Goal: Obtain resource: Download file/media

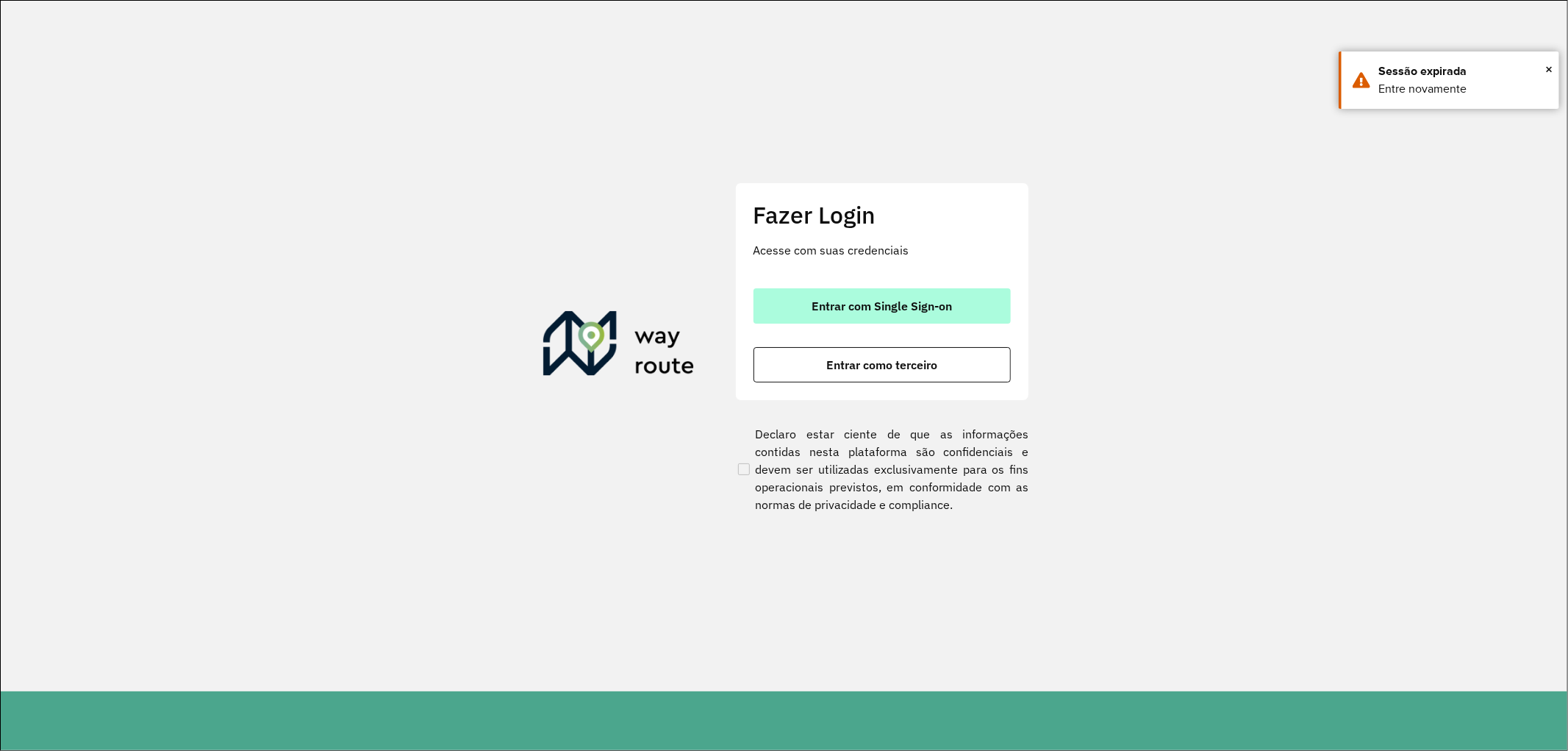
click at [863, 296] on button "Entrar com Single Sign-on" at bounding box center [882, 306] width 258 height 35
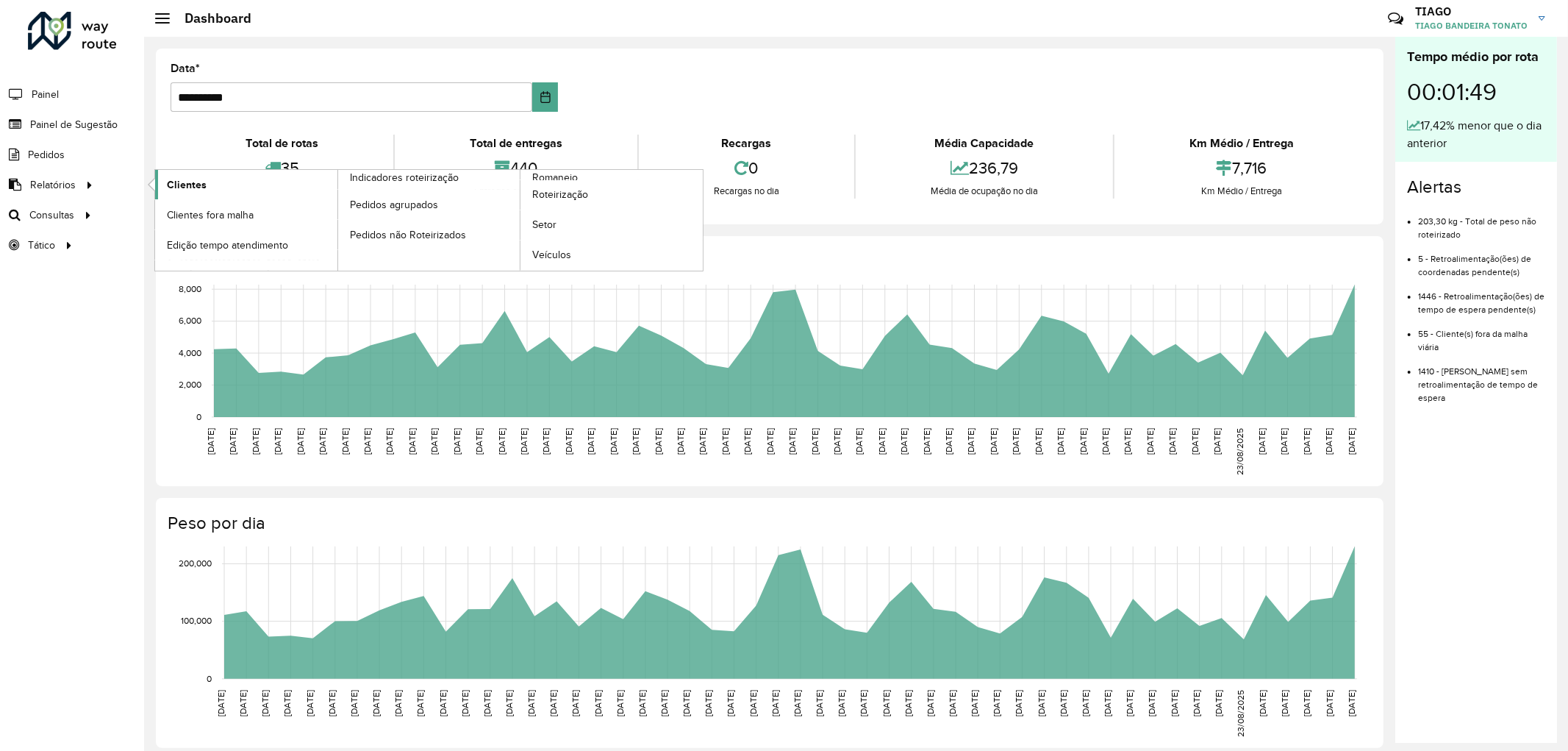
click at [207, 184] on link "Clientes" at bounding box center [246, 185] width 182 height 30
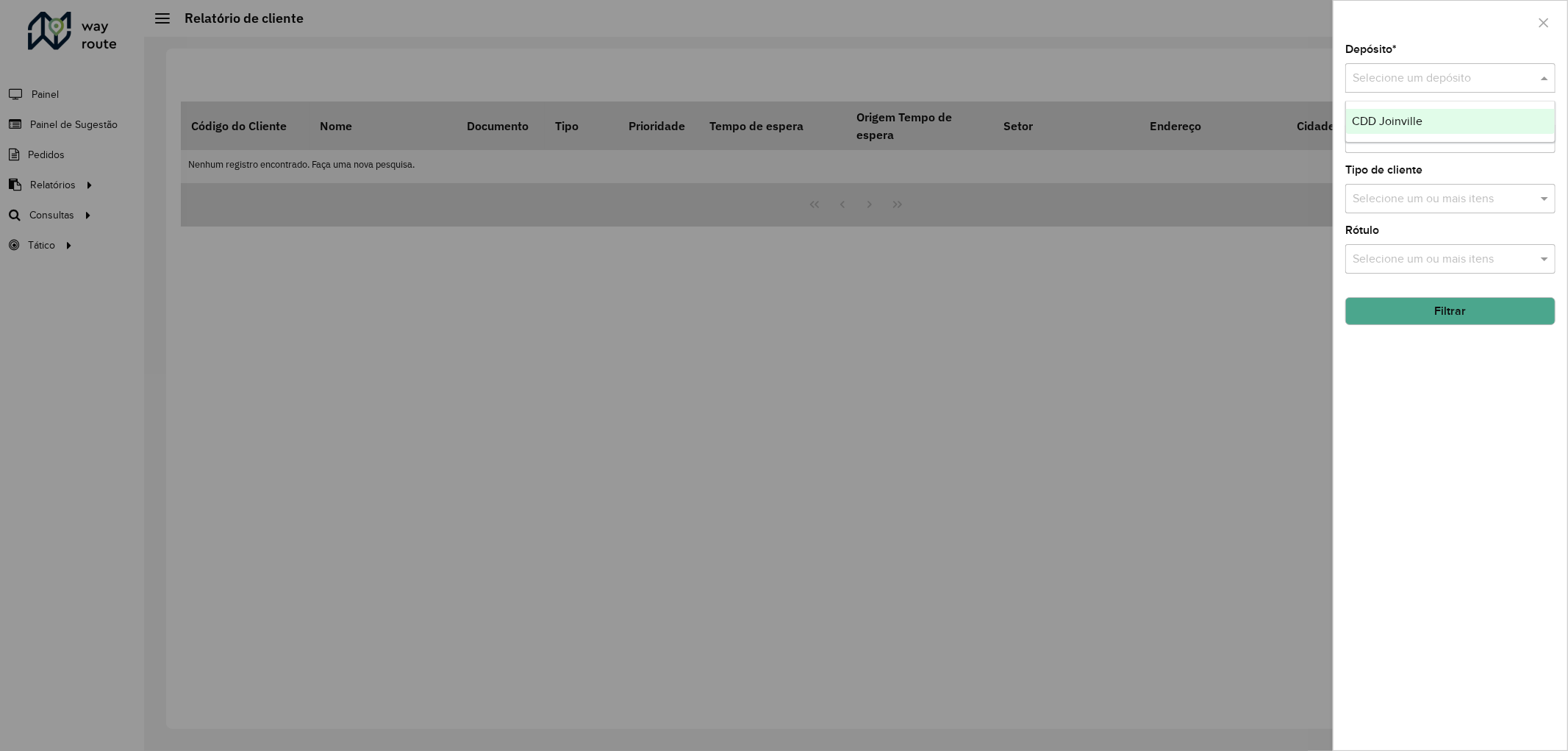
click at [1375, 77] on input "text" at bounding box center [1436, 78] width 166 height 18
click at [1387, 126] on span "CDD Joinville" at bounding box center [1388, 120] width 71 height 12
click at [1412, 273] on div "Selecione um ou mais itens" at bounding box center [1451, 259] width 210 height 30
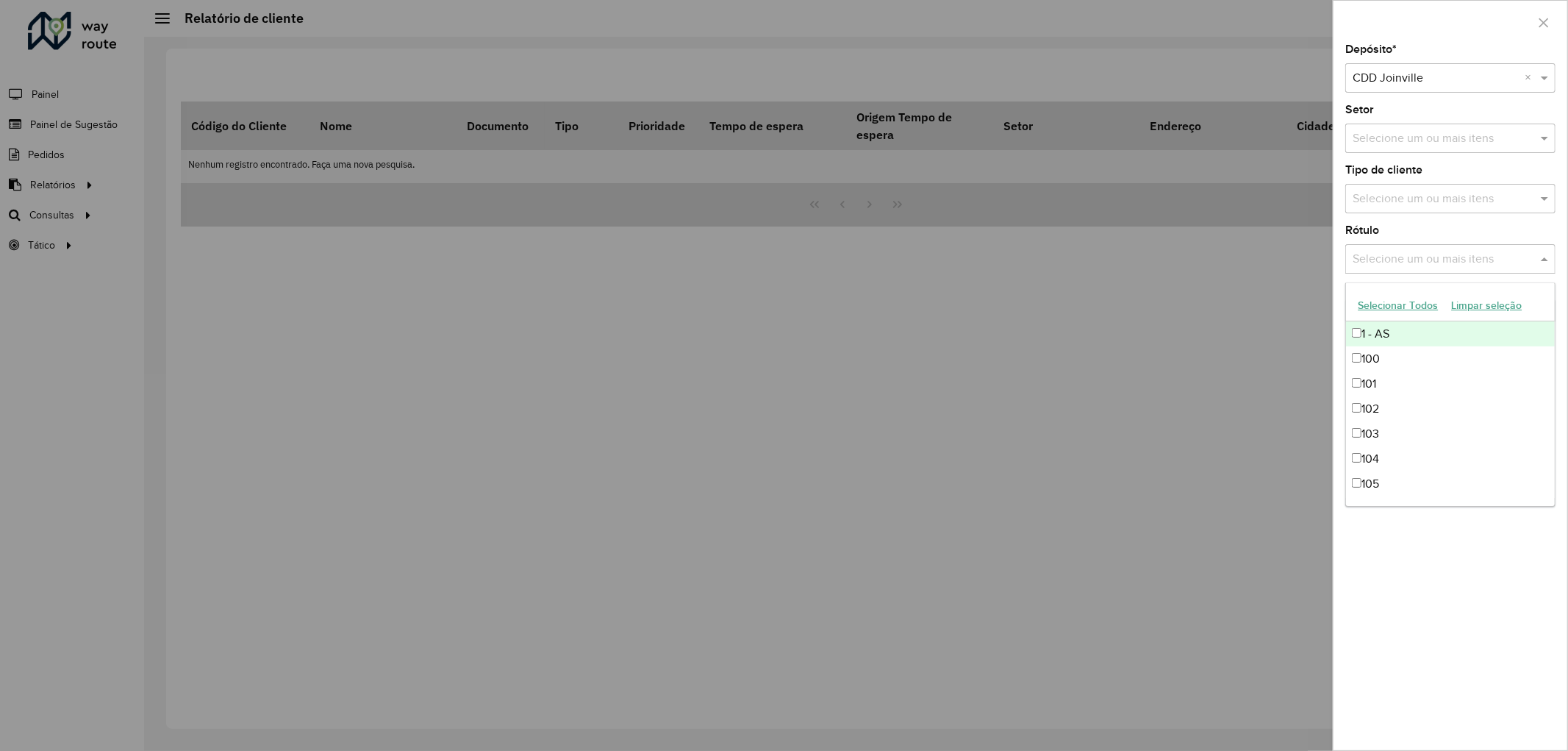
click at [1395, 204] on input "text" at bounding box center [1443, 199] width 188 height 18
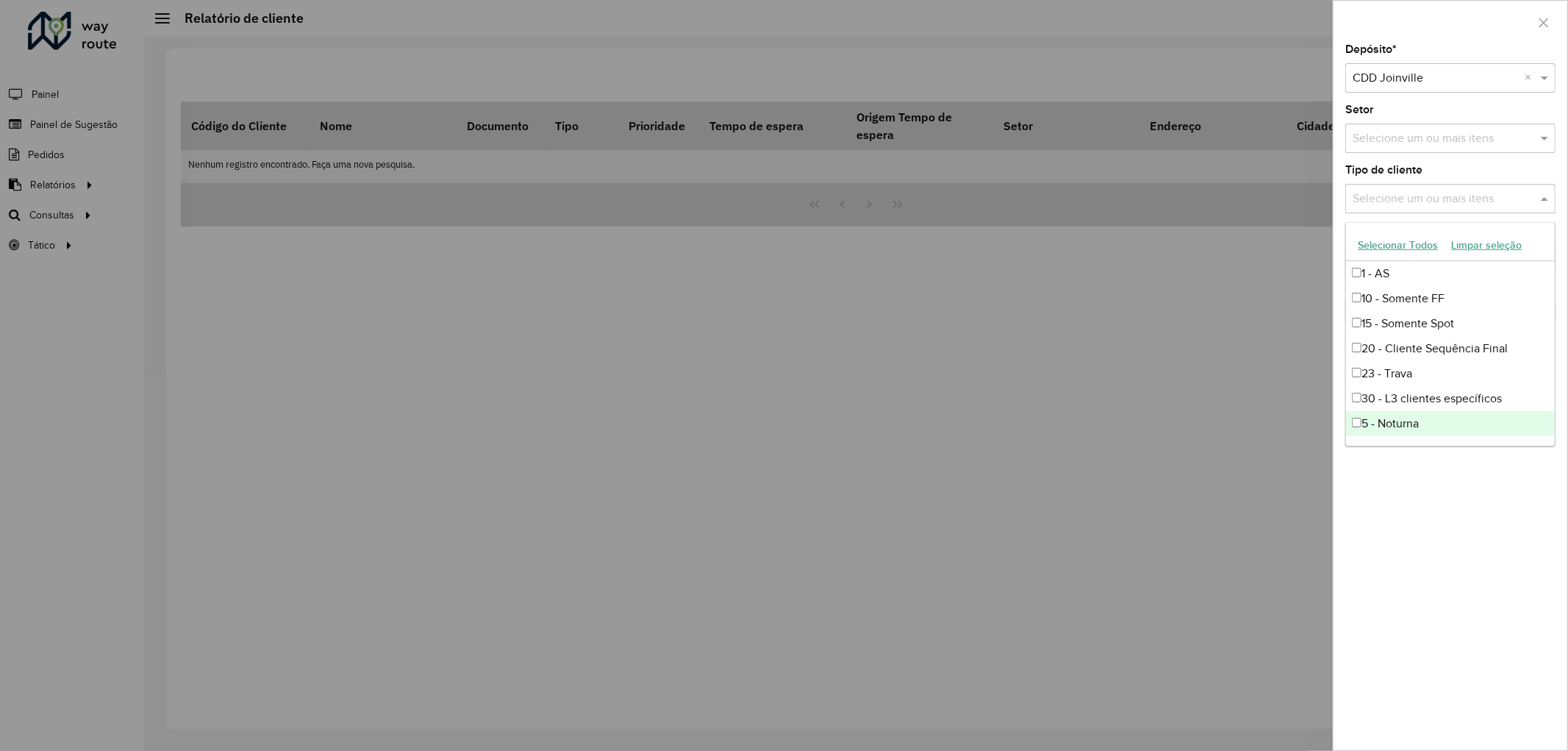
click at [1362, 427] on div "5 - Noturna" at bounding box center [1450, 423] width 209 height 25
click at [1206, 377] on div at bounding box center [784, 375] width 1568 height 751
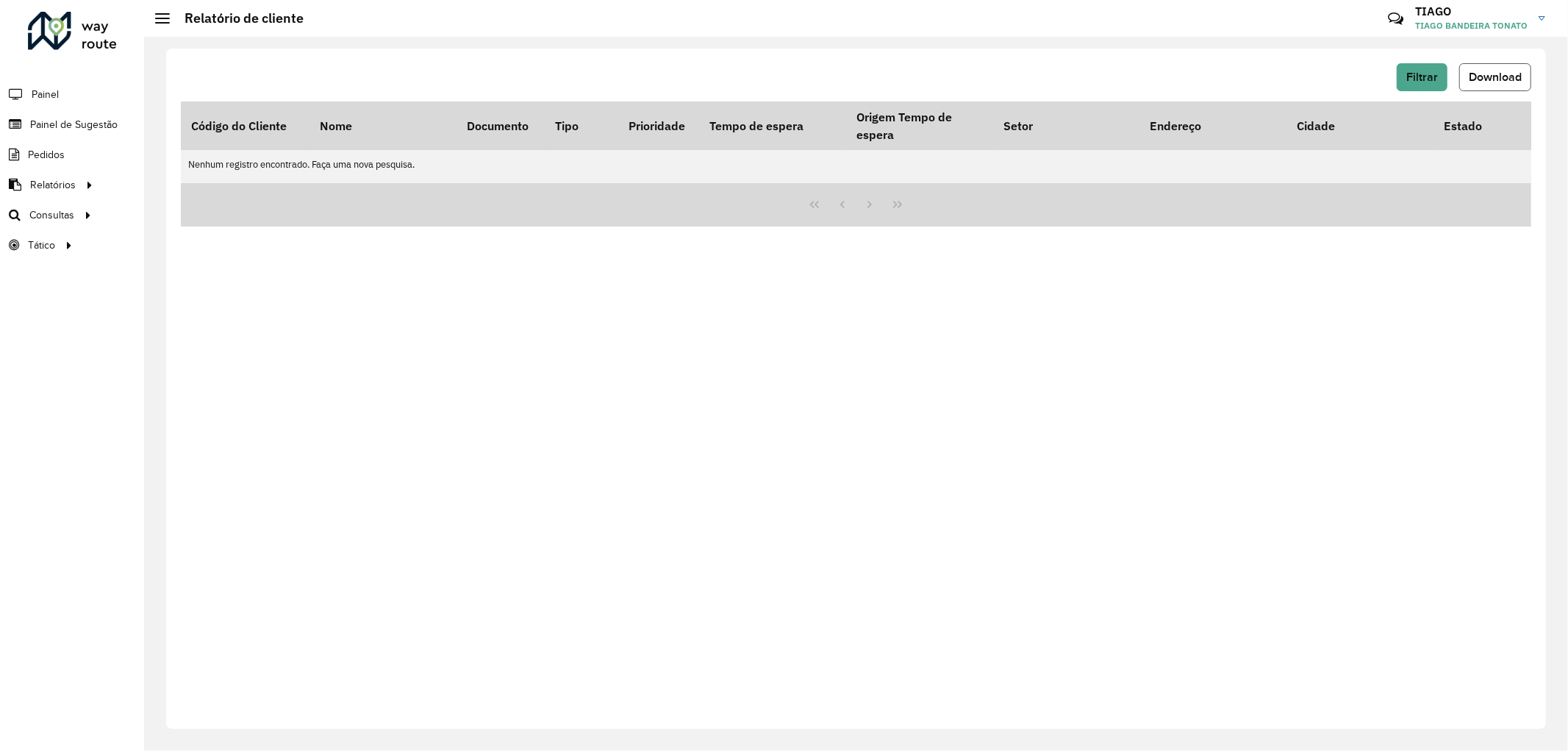
click at [1498, 66] on button "Download" at bounding box center [1495, 77] width 72 height 28
click at [1517, 82] on span "Download" at bounding box center [1495, 76] width 53 height 12
click at [1416, 68] on button "Filtrar" at bounding box center [1422, 77] width 51 height 28
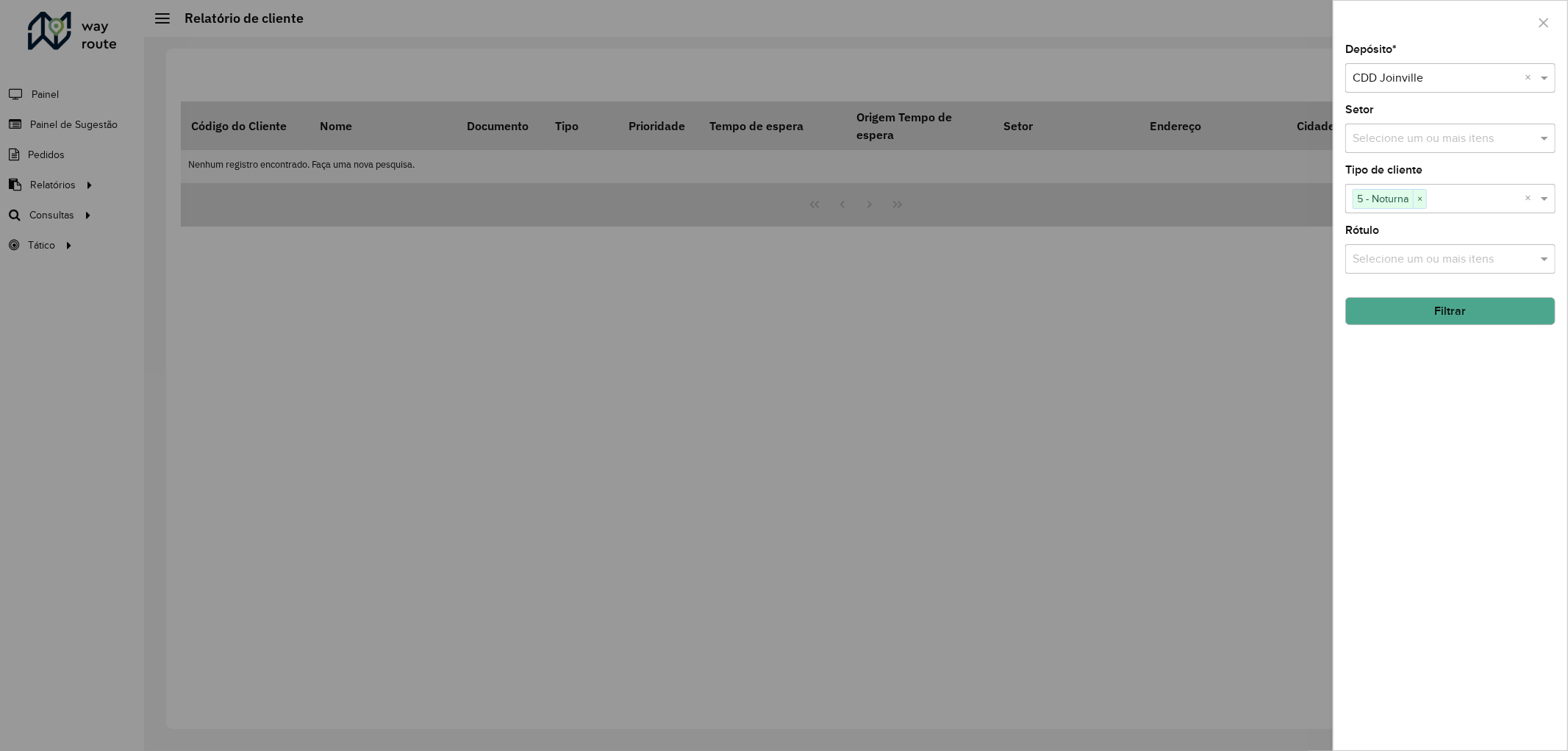
click at [1441, 325] on button "Filtrar" at bounding box center [1451, 311] width 210 height 28
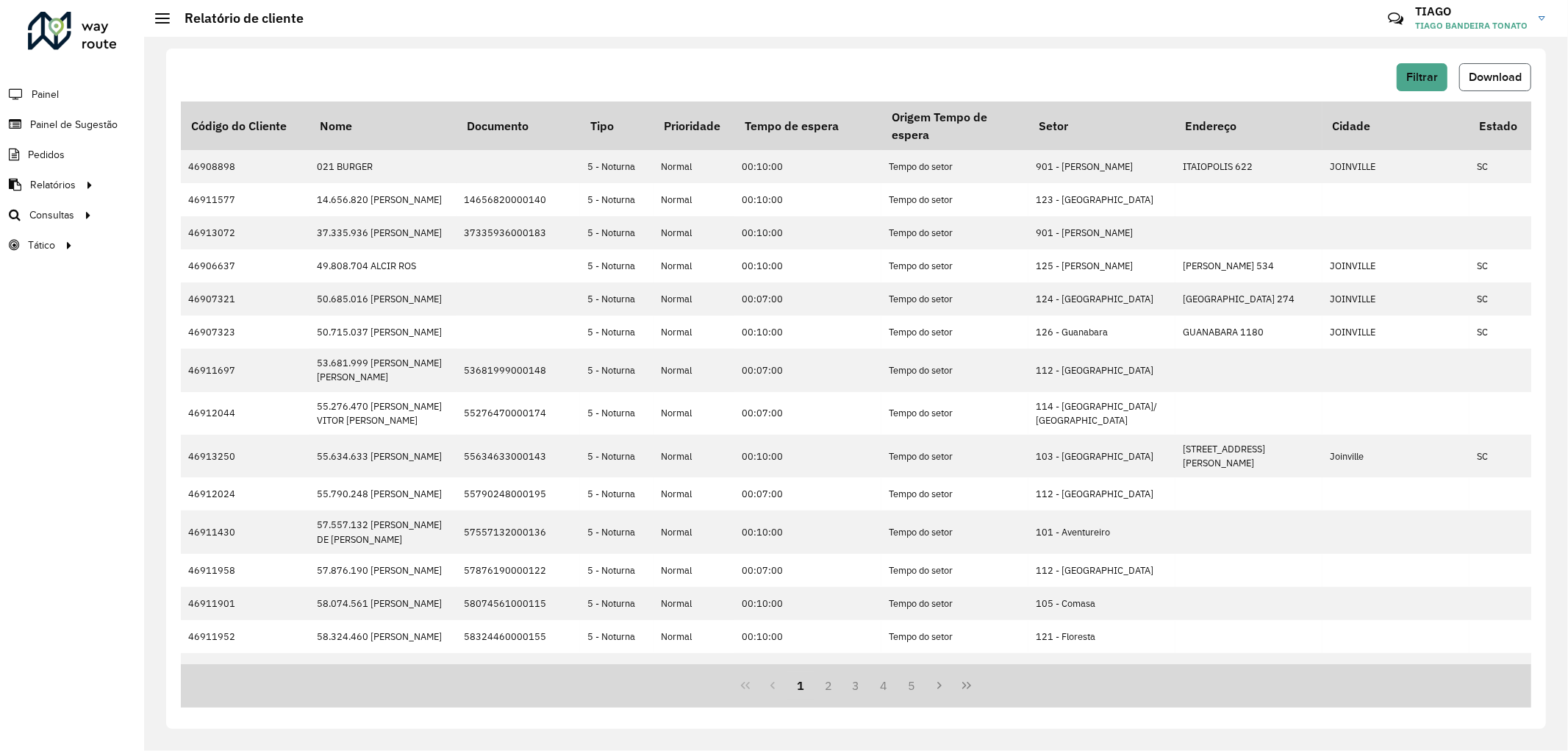
click at [1489, 86] on button "Download" at bounding box center [1495, 77] width 72 height 28
